Goal: Task Accomplishment & Management: Use online tool/utility

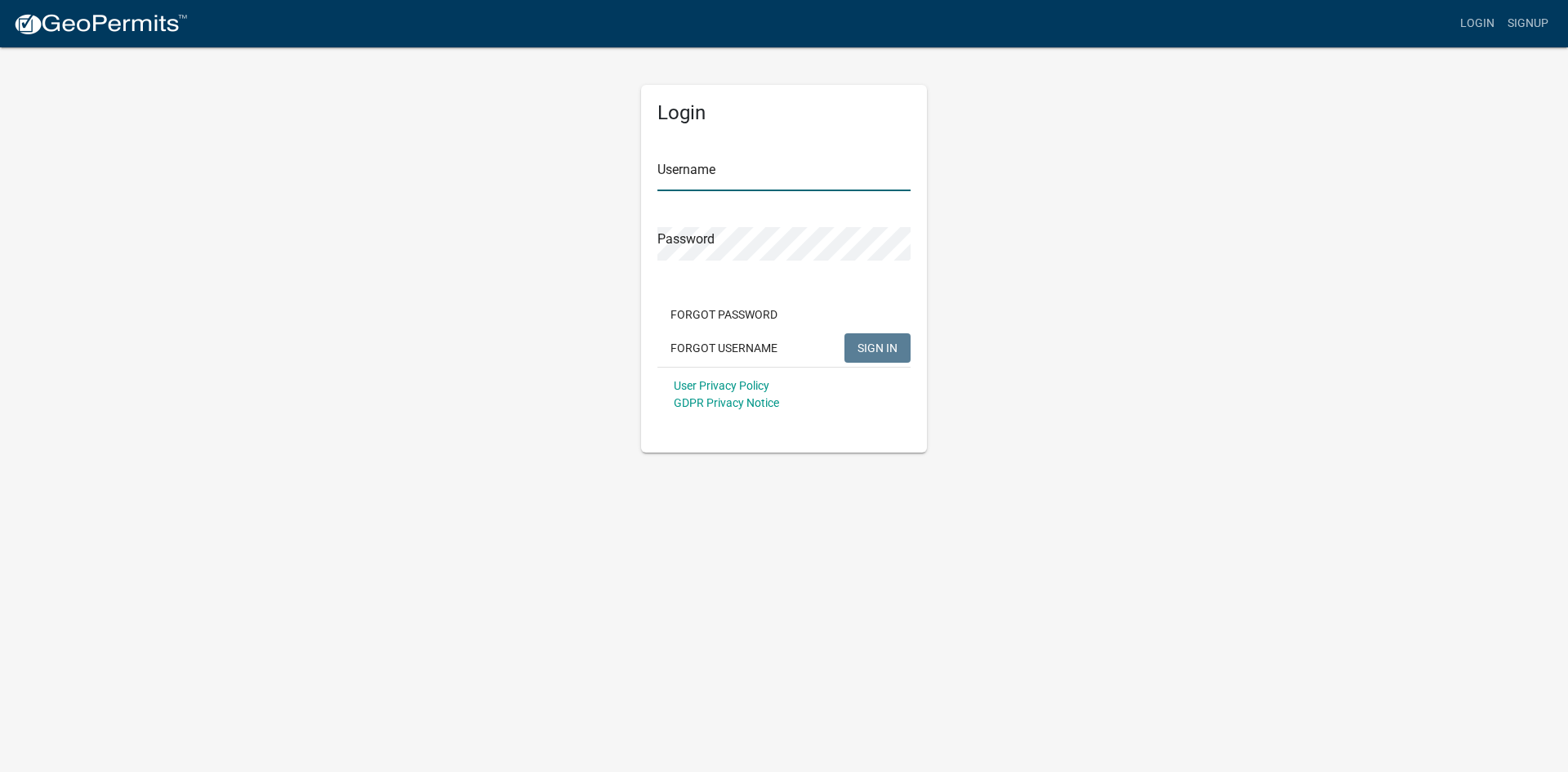
click at [707, 182] on input "Username" at bounding box center [784, 175] width 253 height 34
paste input "ARS"
type input "ARS"
click at [1077, 272] on div "Login Username ARS Password Forgot Password Forgot Username SIGN IN User Privac…" at bounding box center [784, 248] width 931 height 406
click at [884, 354] on span "SIGN IN" at bounding box center [877, 347] width 40 height 13
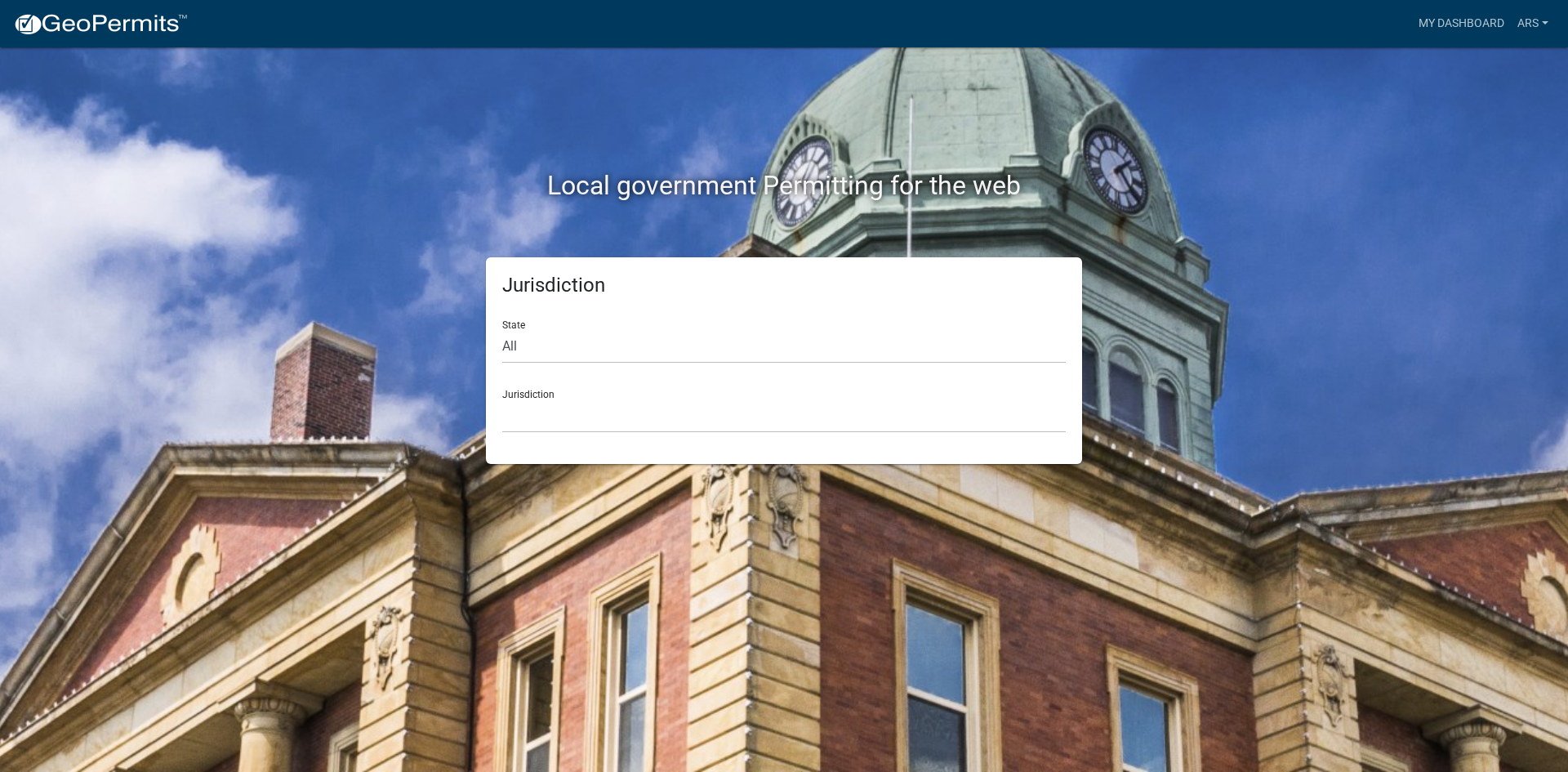
click at [605, 439] on div "Jurisdiction State All [US_STATE] [US_STATE] [US_STATE] [US_STATE] [US_STATE] […" at bounding box center [784, 361] width 596 height 207
drag, startPoint x: 602, startPoint y: 429, endPoint x: 604, endPoint y: 420, distance: 9.2
click at [602, 428] on select "[GEOGRAPHIC_DATA], [US_STATE] [GEOGRAPHIC_DATA], [US_STATE][PERSON_NAME][GEOGRA…" at bounding box center [784, 416] width 563 height 34
click at [609, 417] on select "[GEOGRAPHIC_DATA], [US_STATE] [GEOGRAPHIC_DATA], [US_STATE][PERSON_NAME][GEOGRA…" at bounding box center [784, 416] width 563 height 34
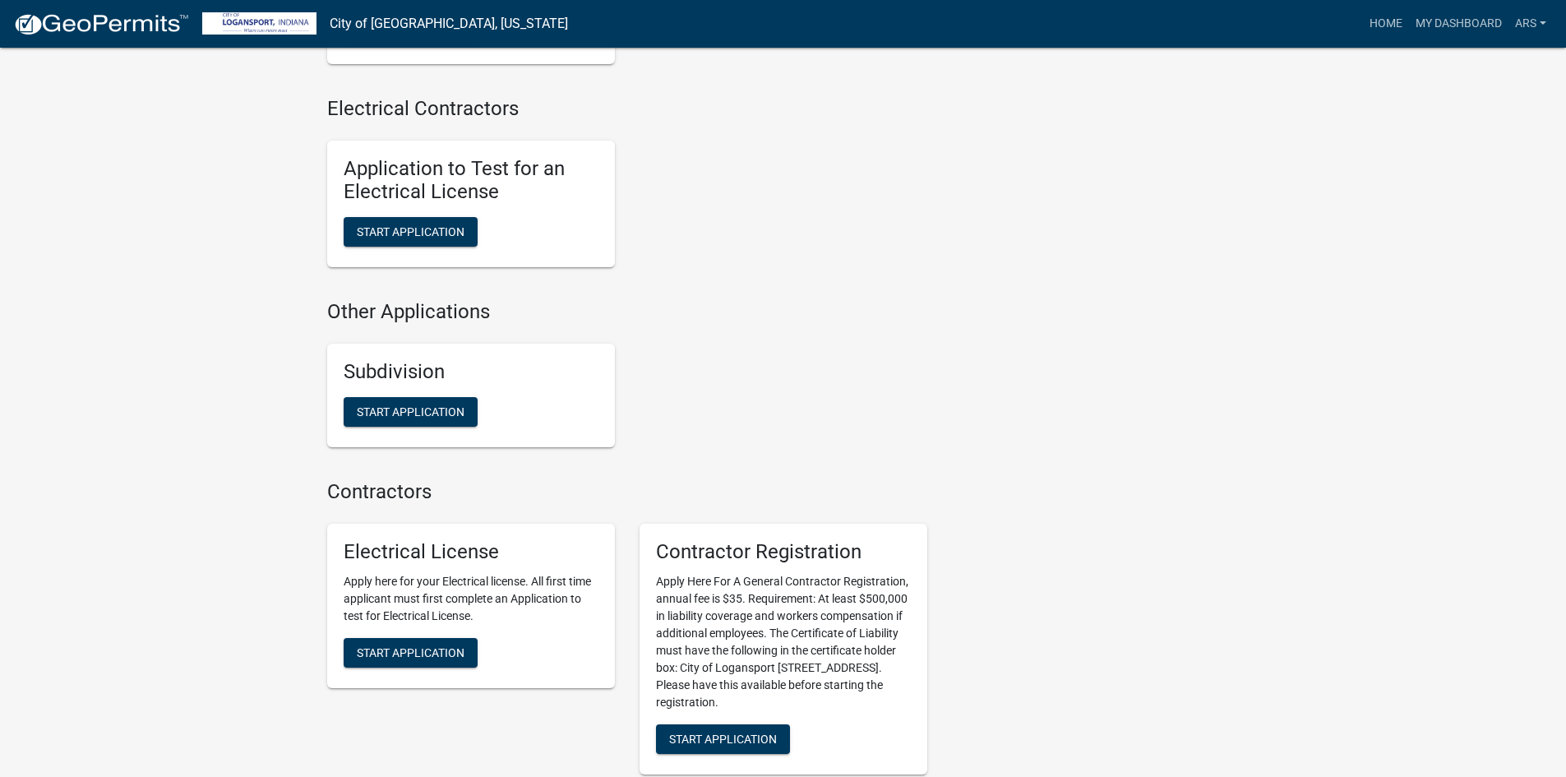
scroll to position [1603, 0]
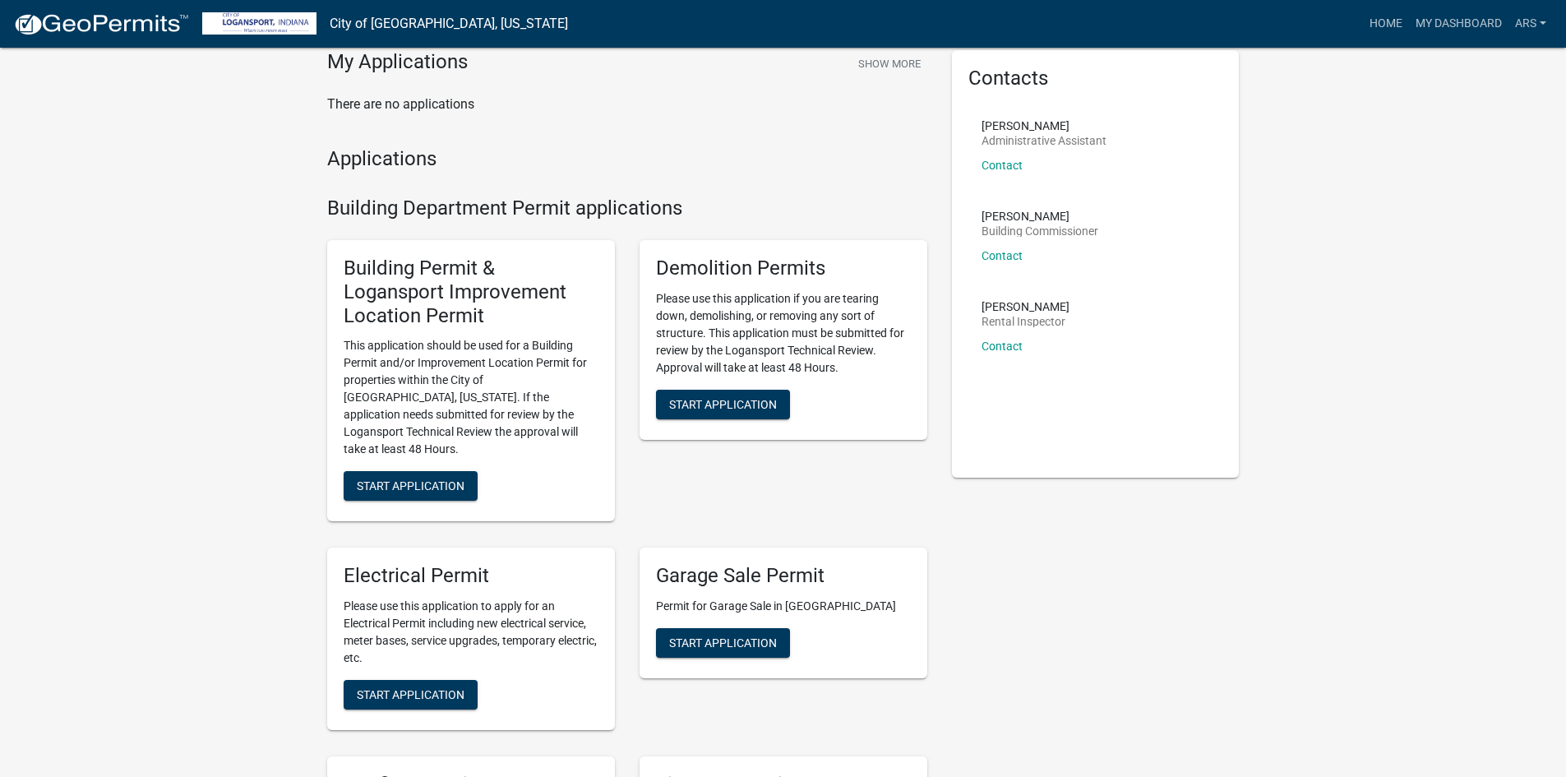
scroll to position [0, 0]
